Goal: Task Accomplishment & Management: Use online tool/utility

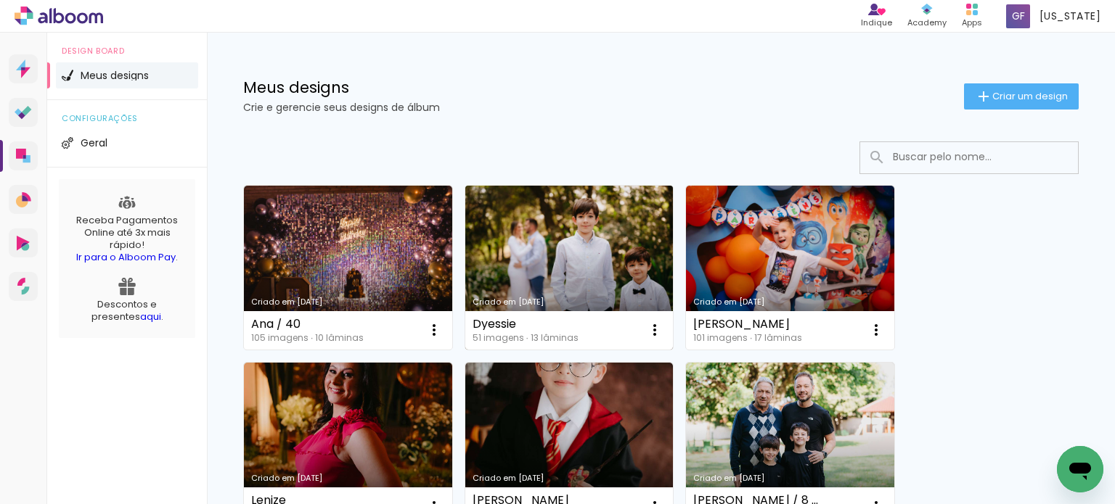
click at [527, 270] on link "Criado em [DATE]" at bounding box center [569, 268] width 208 height 164
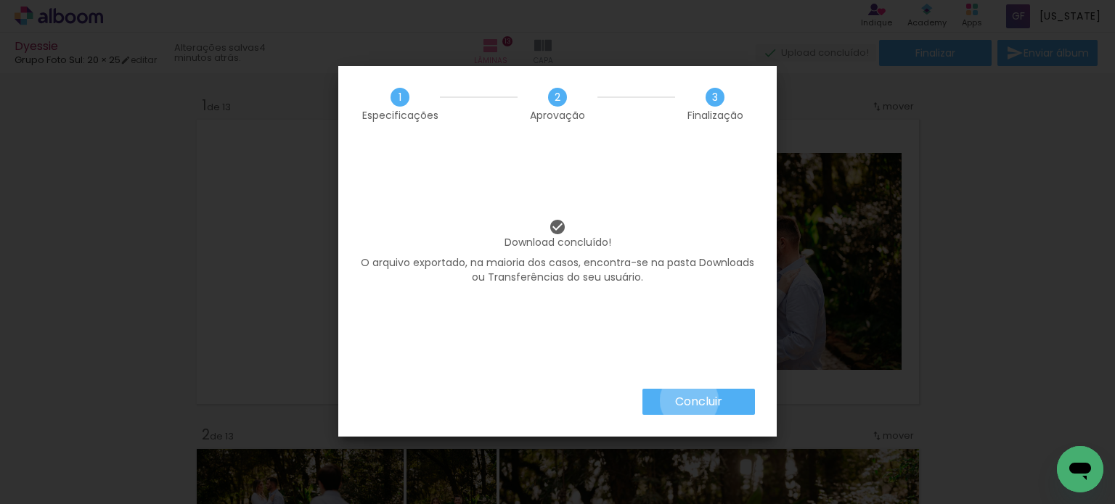
click at [0, 0] on slot "Concluir" at bounding box center [0, 0] width 0 height 0
